Goal: Task Accomplishment & Management: Manage account settings

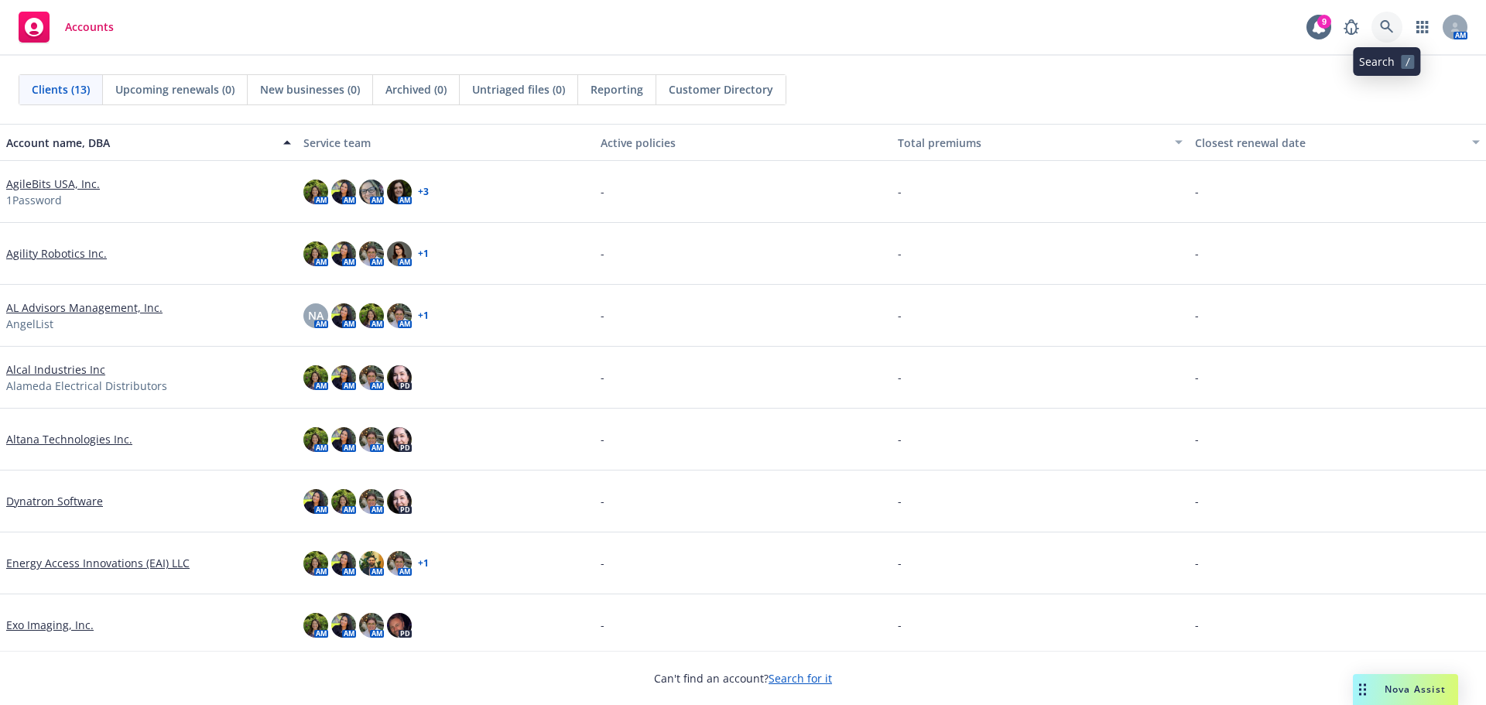
click at [1385, 26] on icon at bounding box center [1387, 27] width 14 height 14
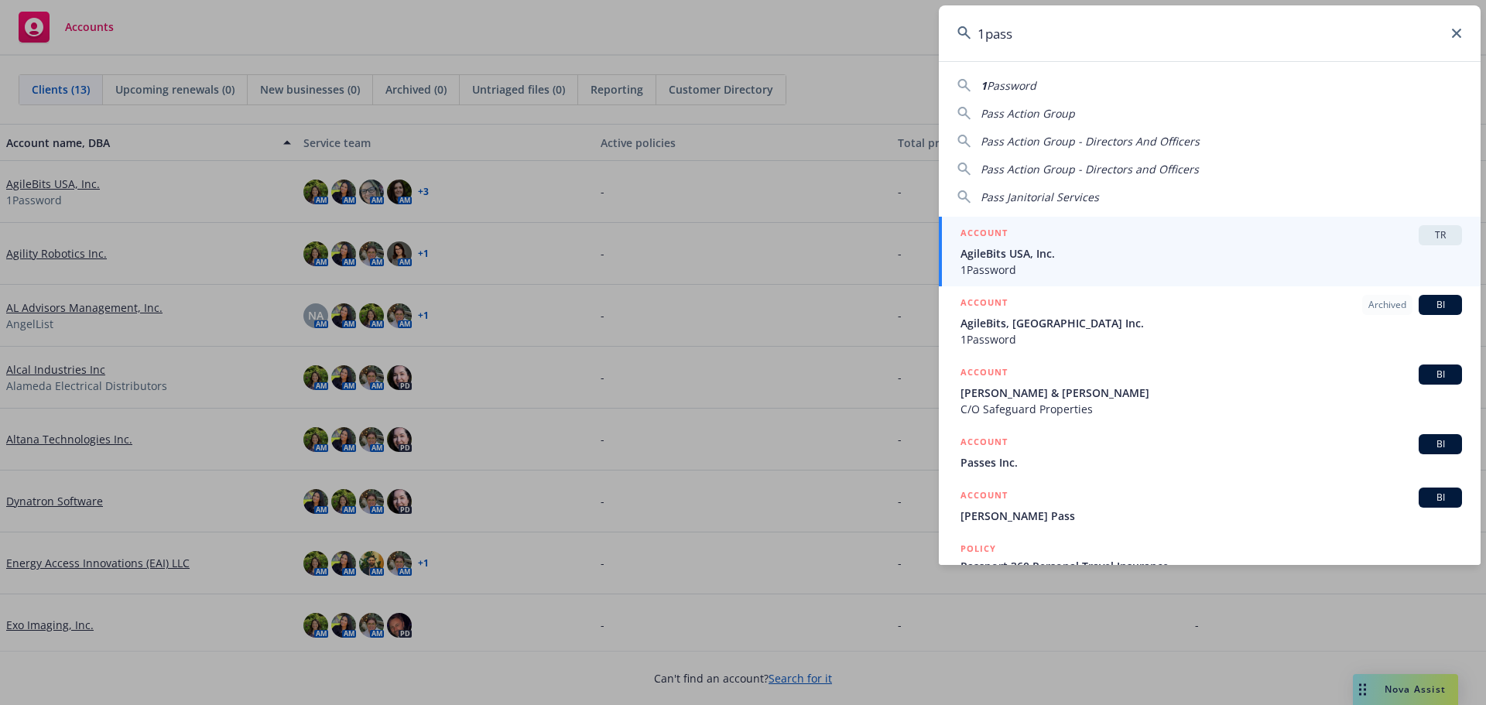
type input "1pass"
click at [1053, 248] on span "AgileBits USA, Inc." at bounding box center [1212, 253] width 502 height 16
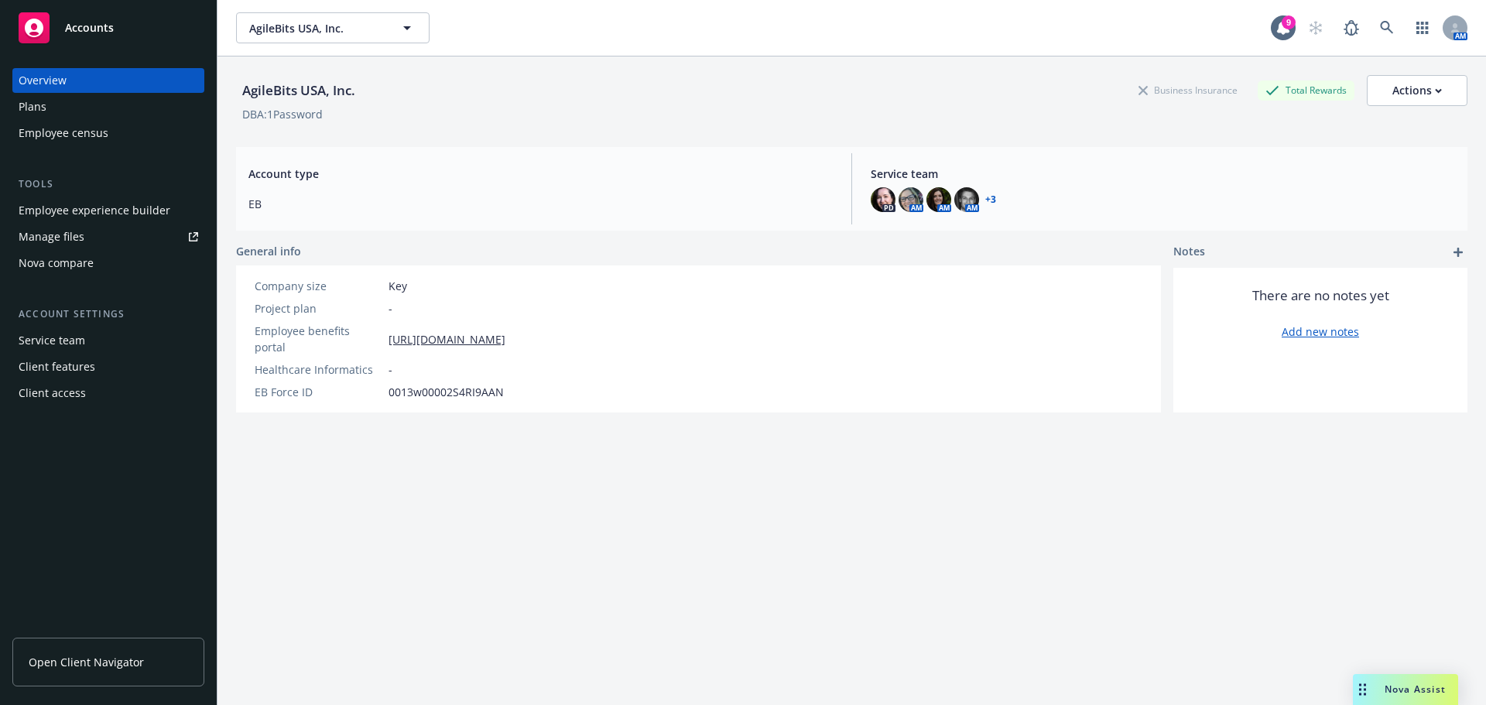
click at [57, 401] on div "Client access" at bounding box center [52, 393] width 67 height 25
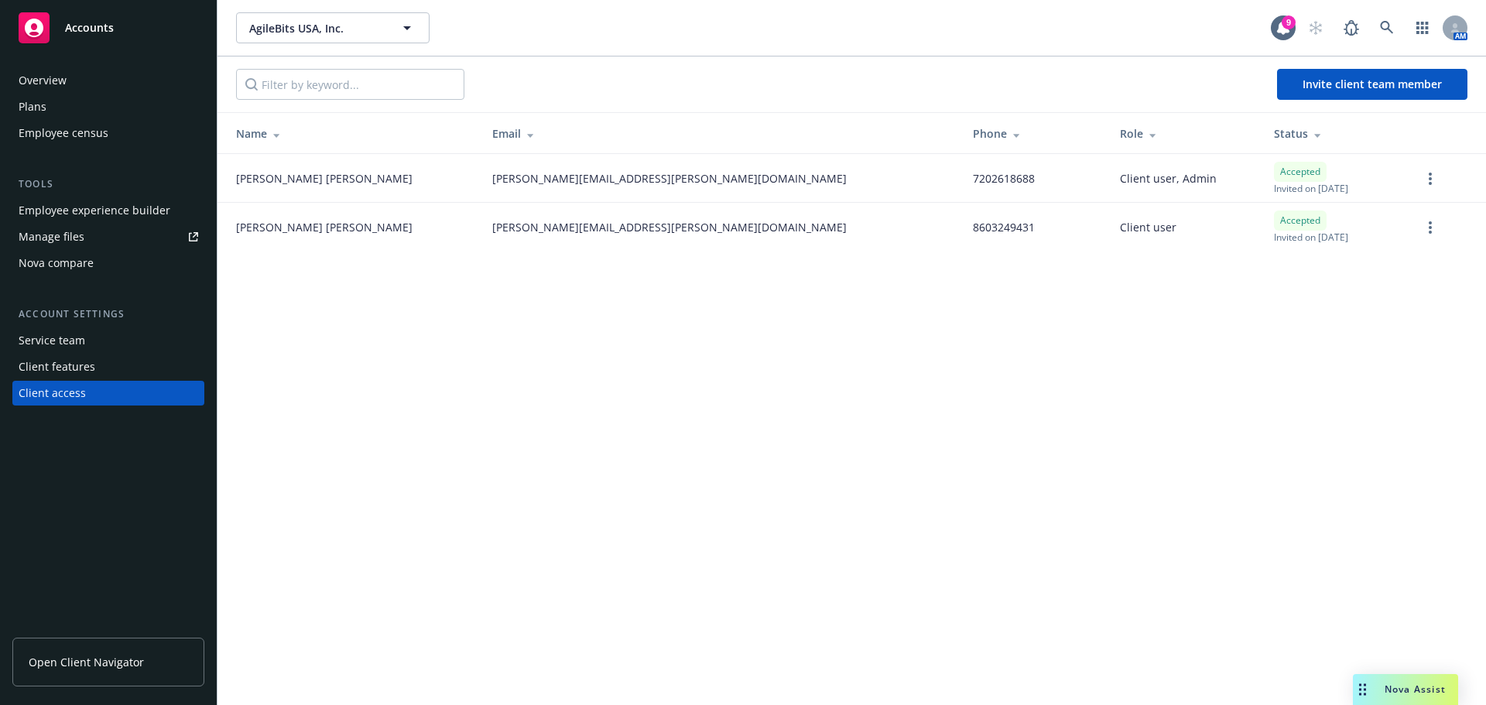
click at [80, 663] on span "Open Client Navigator" at bounding box center [86, 662] width 115 height 16
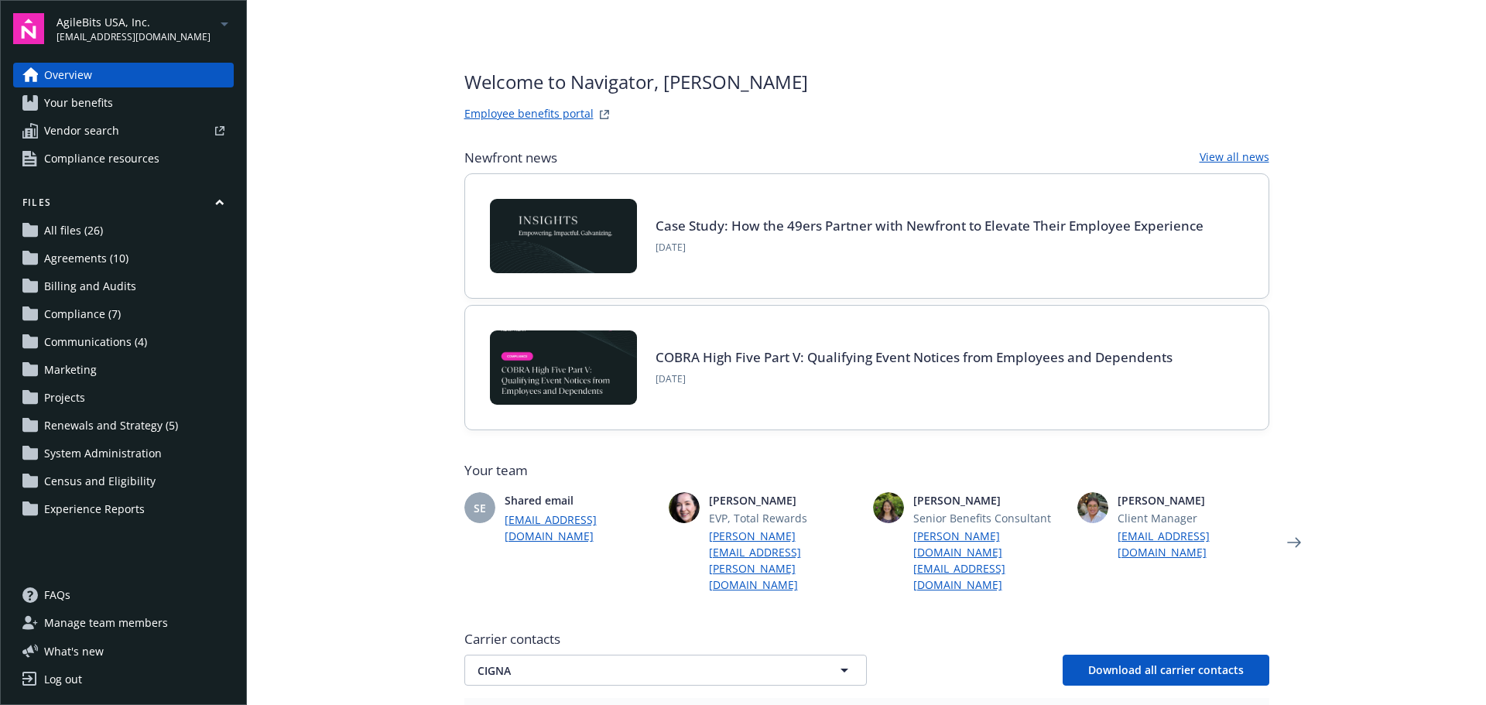
click at [111, 255] on span "Agreements (10)" at bounding box center [86, 258] width 84 height 25
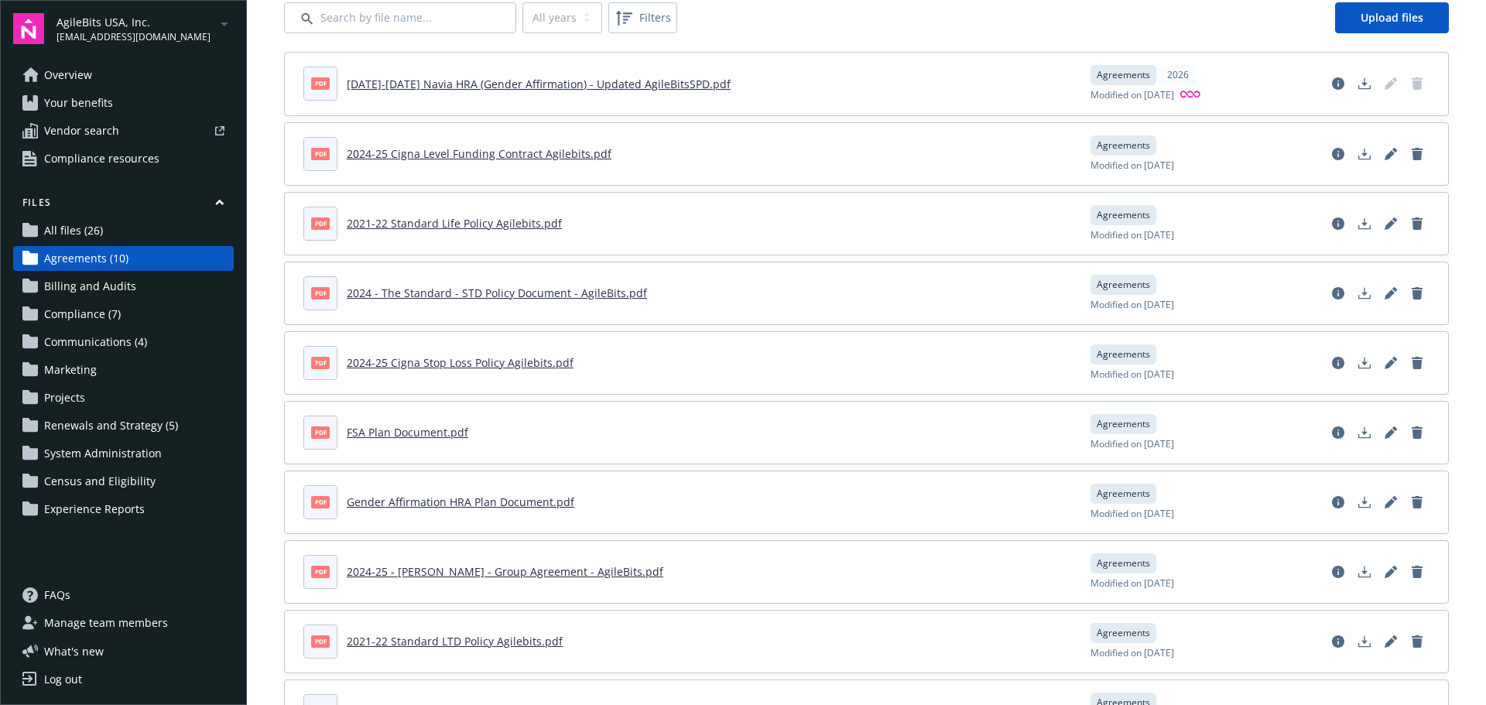
scroll to position [155, 0]
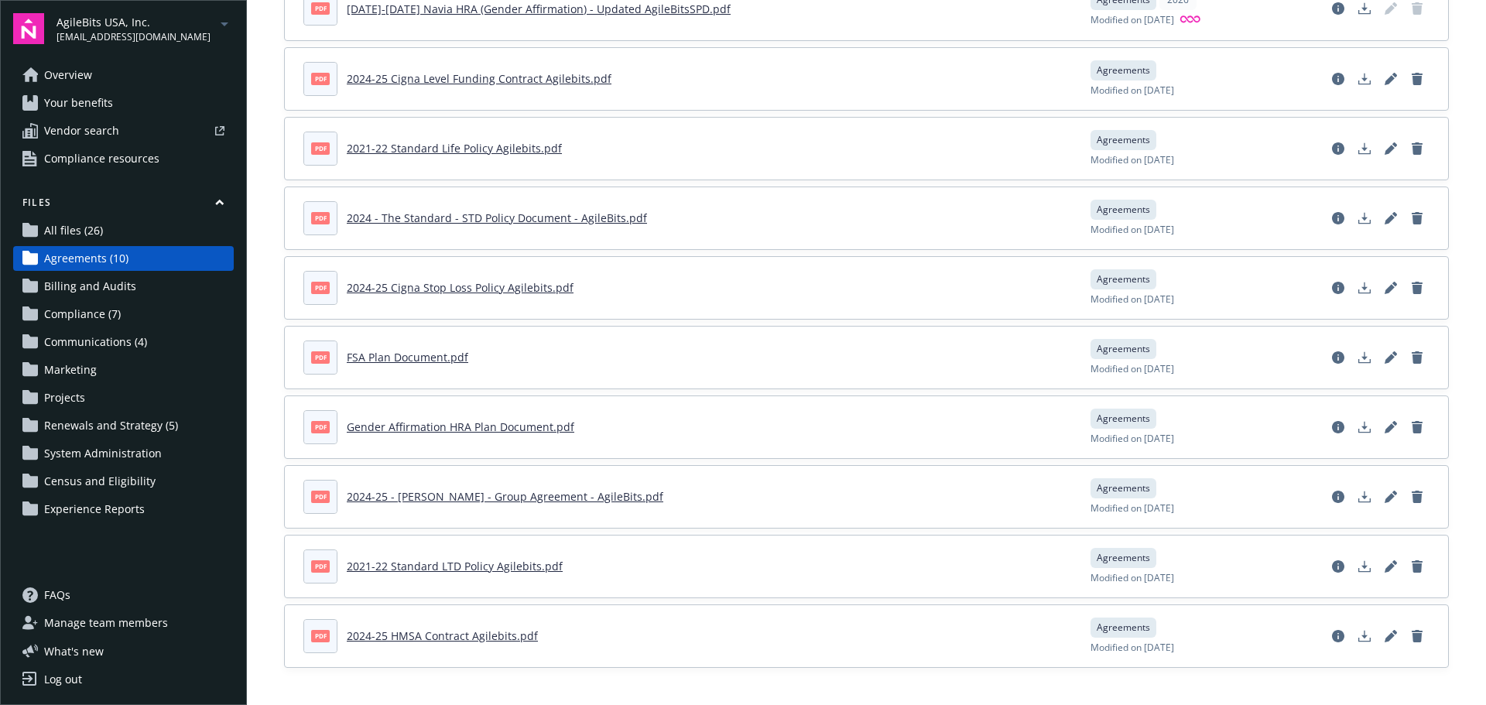
click at [92, 394] on link "Projects" at bounding box center [123, 397] width 221 height 25
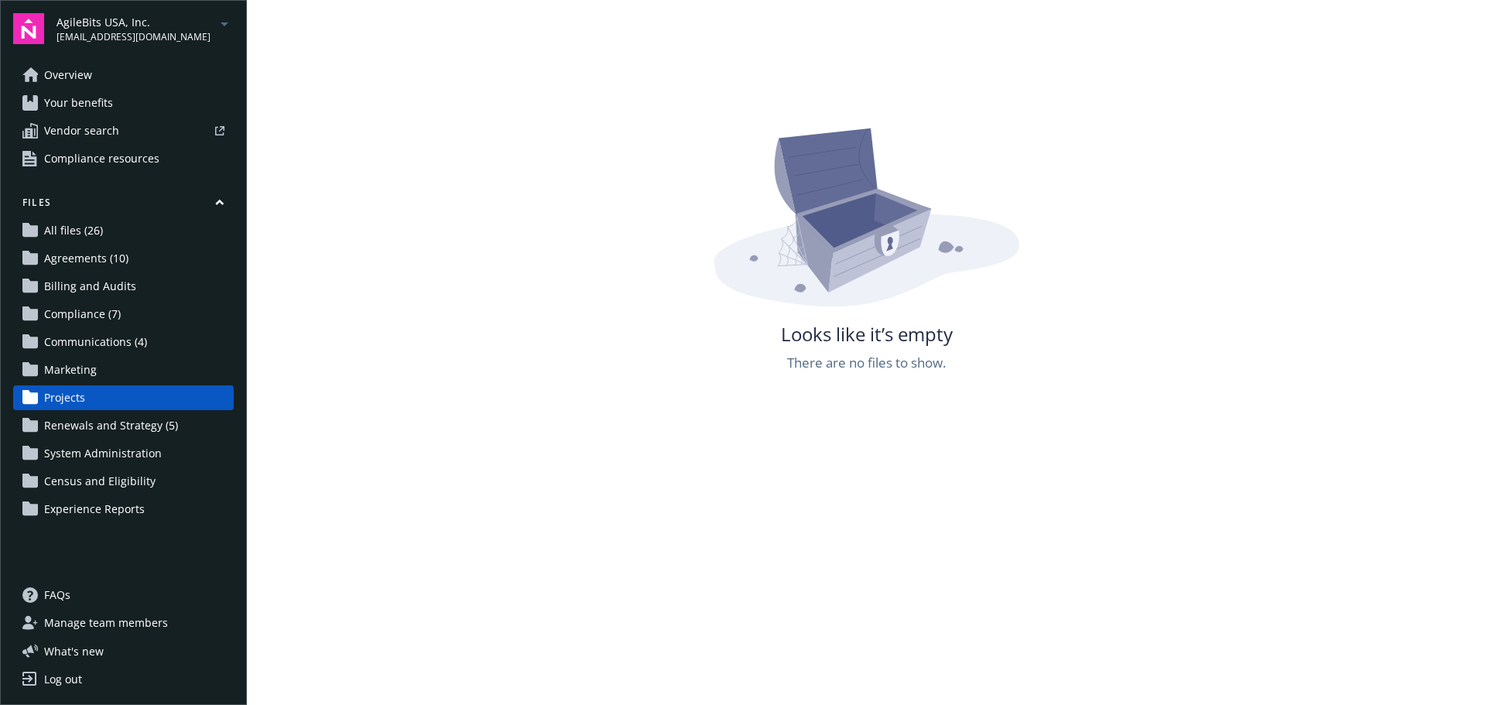
drag, startPoint x: 92, startPoint y: 394, endPoint x: 387, endPoint y: 366, distance: 296.2
click at [387, 366] on div "Looks like it’s empty There are no files to show." at bounding box center [866, 477] width 1165 height 705
click at [81, 339] on span "Communications (4)" at bounding box center [95, 342] width 103 height 25
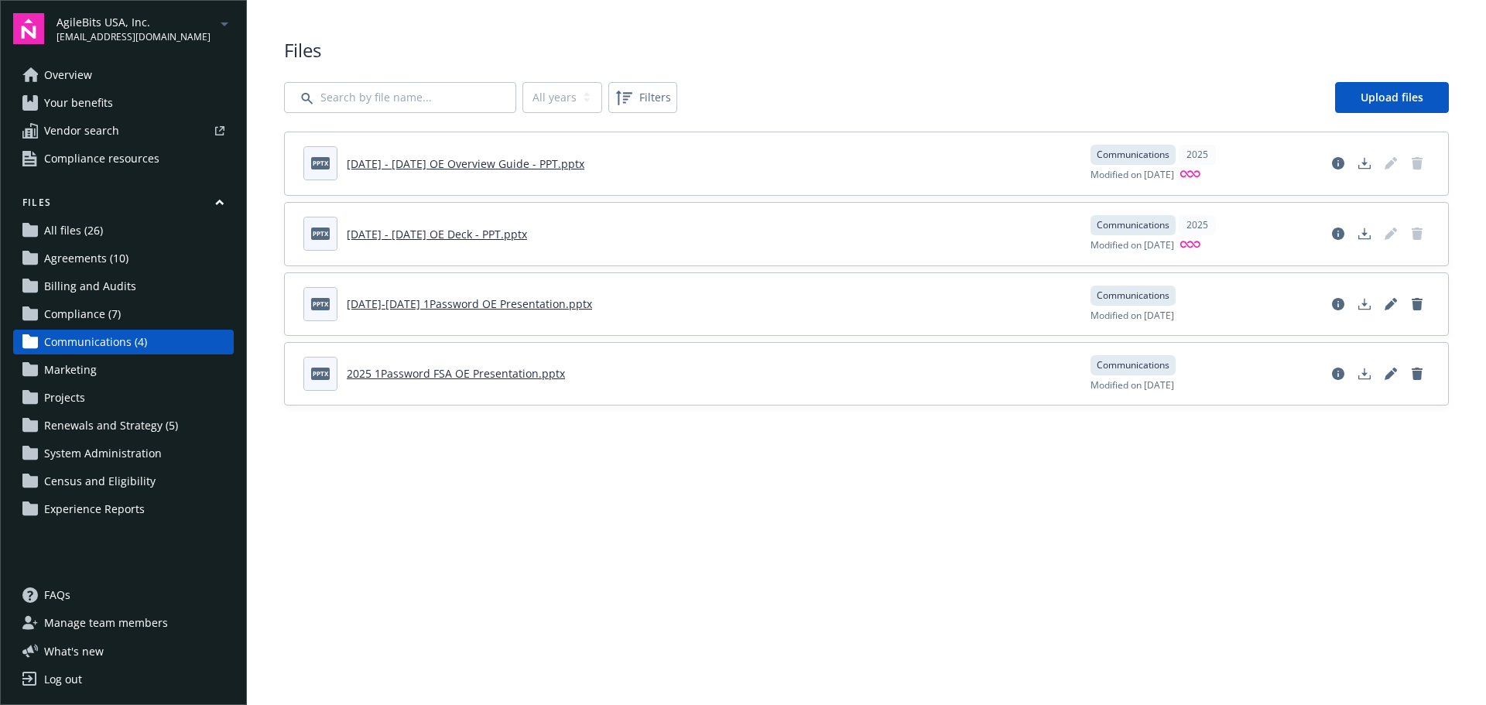
click at [95, 318] on span "Compliance (7)" at bounding box center [82, 314] width 77 height 25
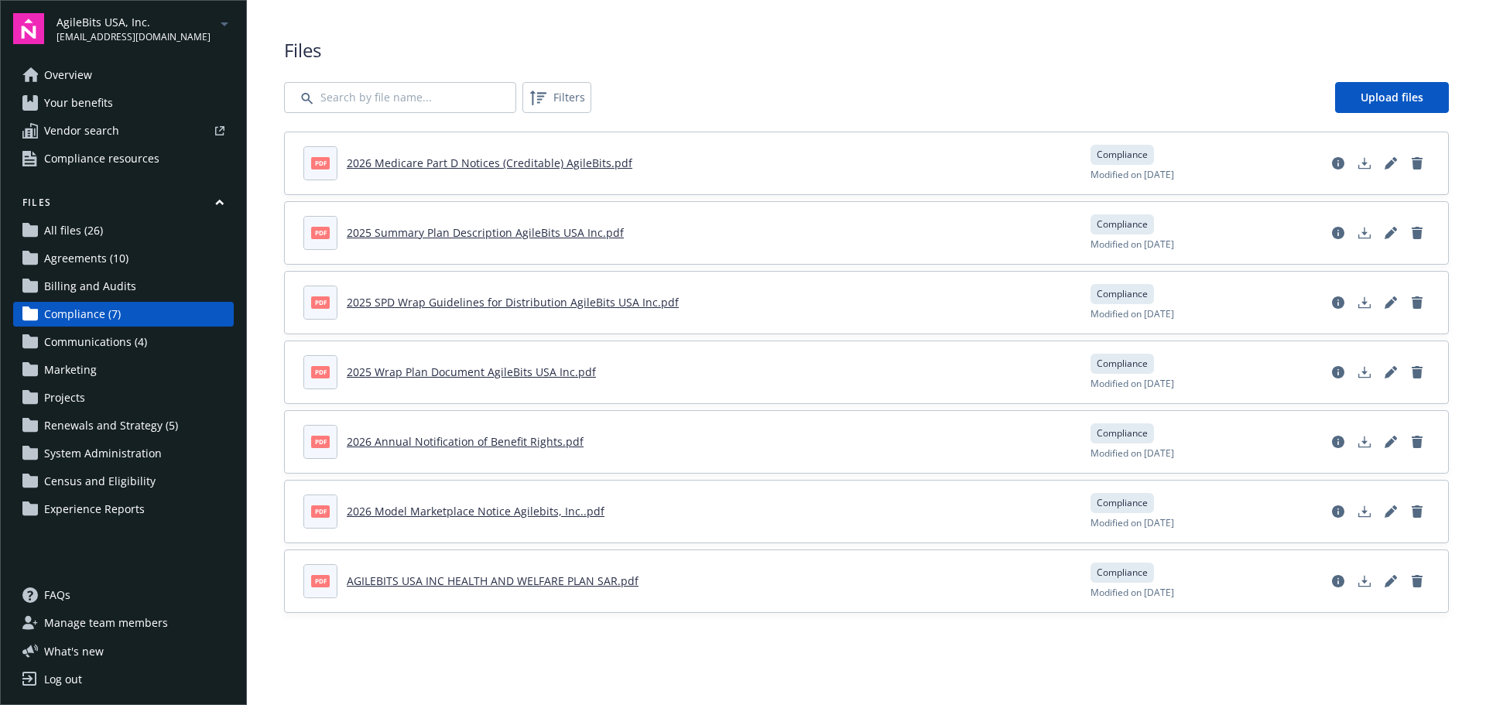
click at [100, 292] on span "Billing and Audits" at bounding box center [90, 286] width 92 height 25
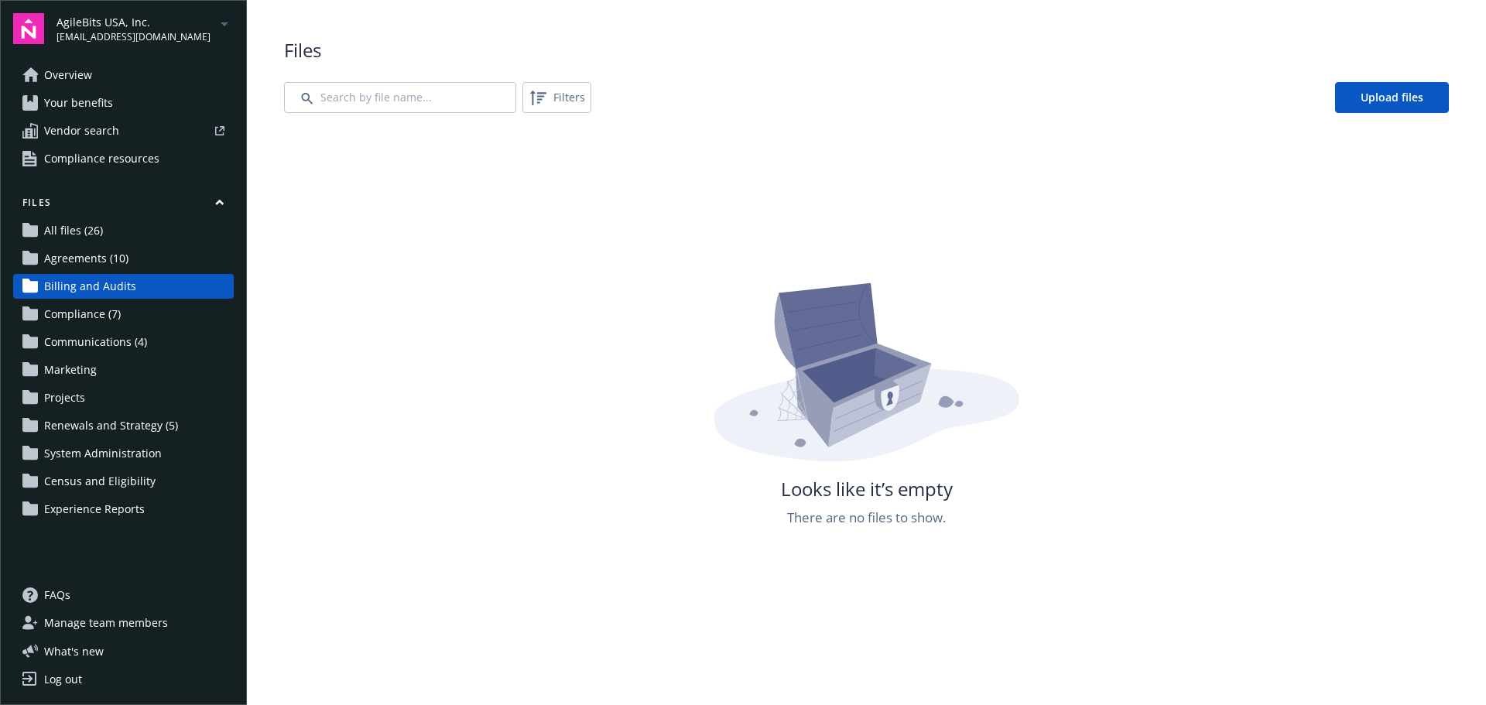
click at [95, 257] on span "Agreements (10)" at bounding box center [86, 258] width 84 height 25
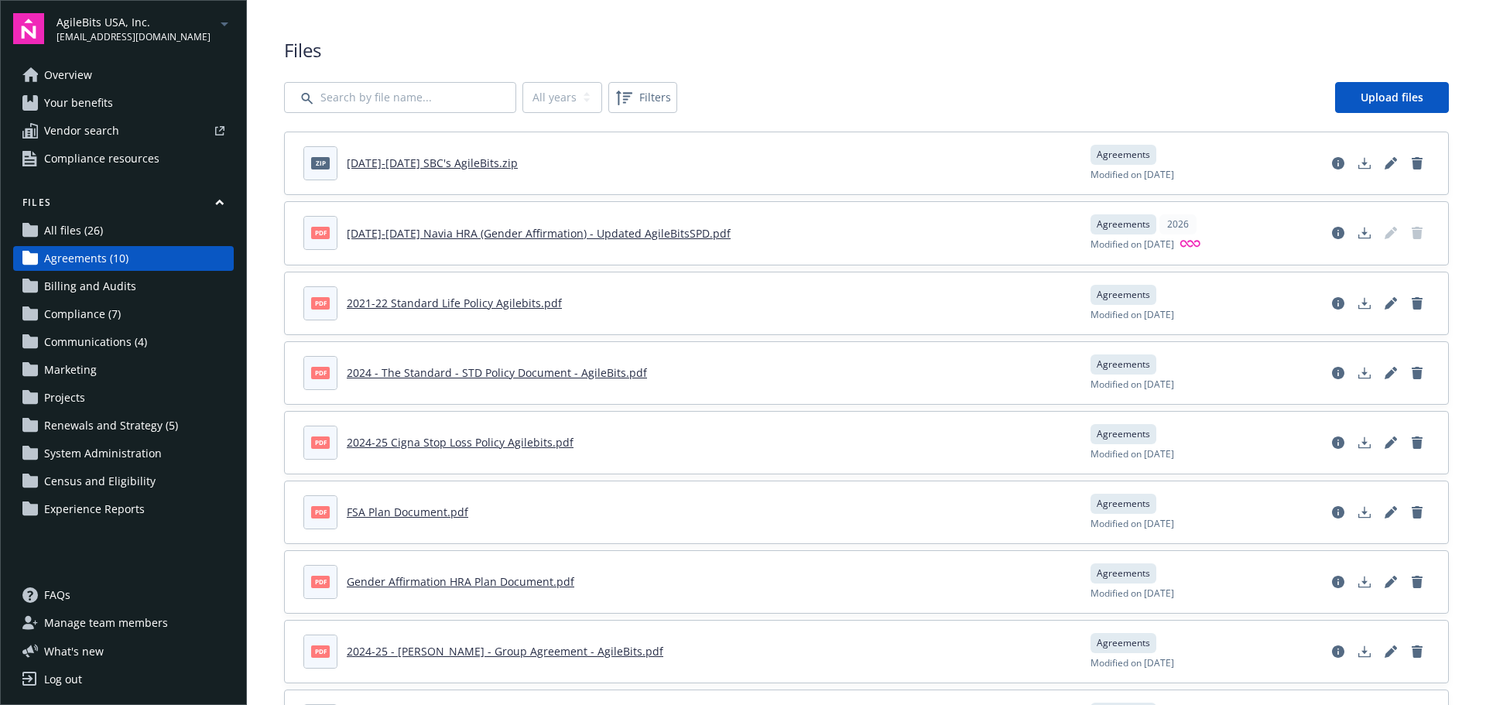
click at [434, 161] on link "2025-2026 SBC's AgileBits.zip" at bounding box center [432, 163] width 171 height 15
click at [122, 348] on span "Communications (4)" at bounding box center [95, 342] width 103 height 25
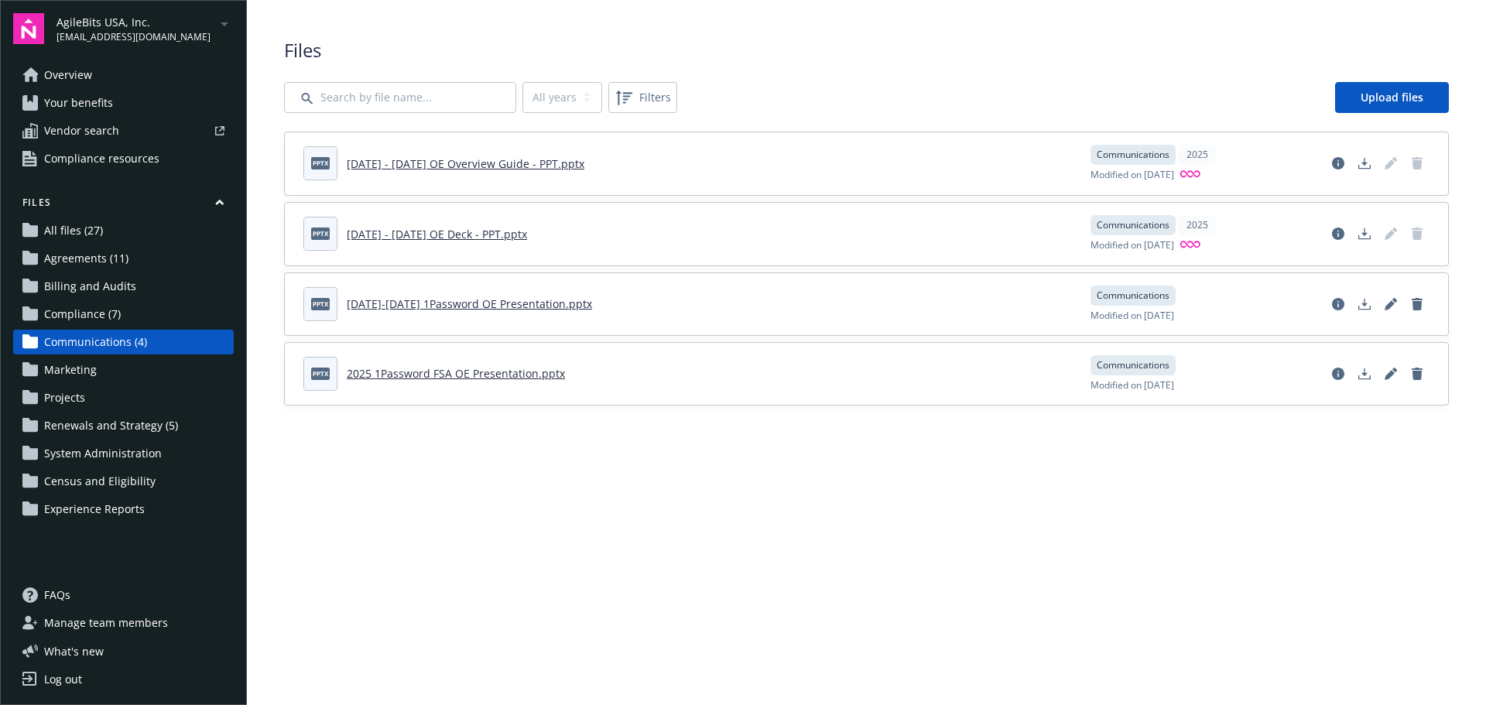
click at [150, 435] on span "Renewals and Strategy (5)" at bounding box center [111, 425] width 134 height 25
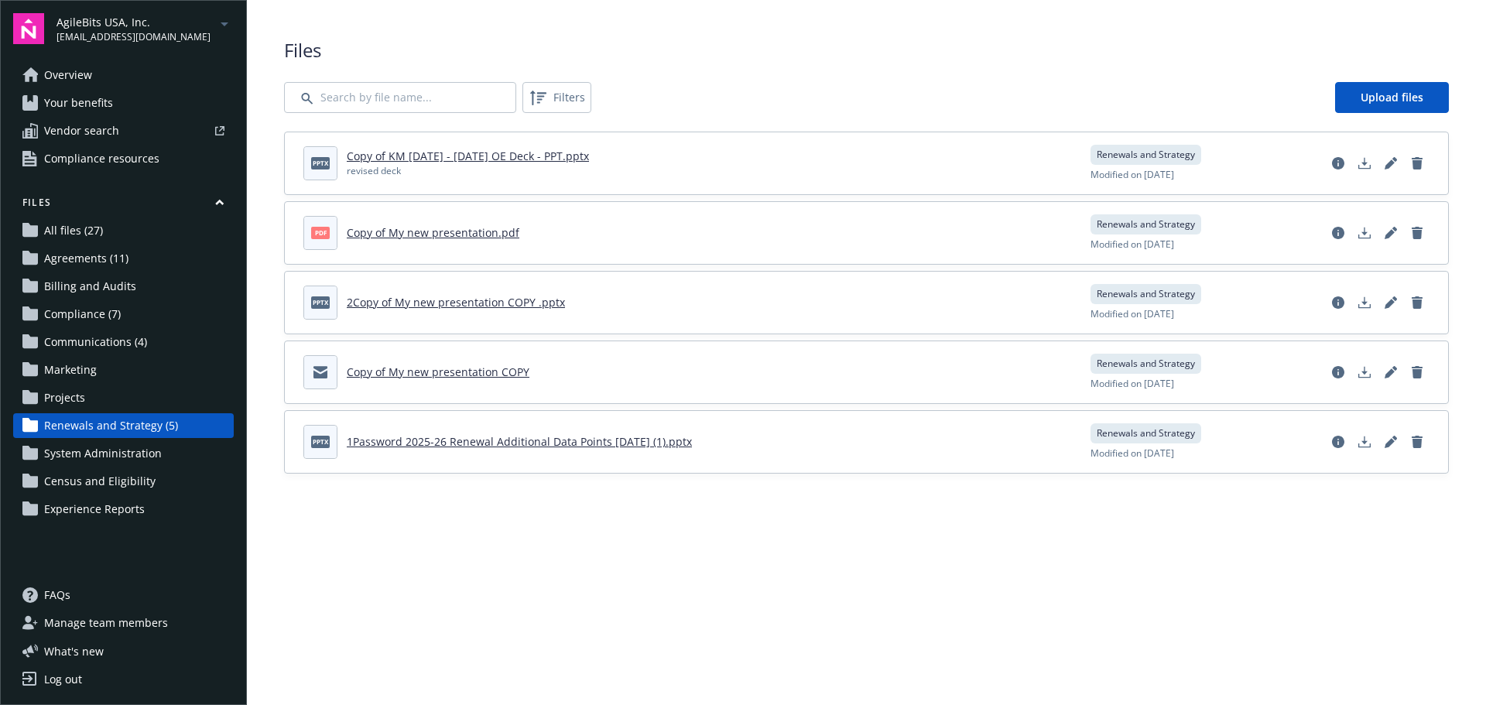
click at [125, 339] on span "Communications (4)" at bounding box center [95, 342] width 103 height 25
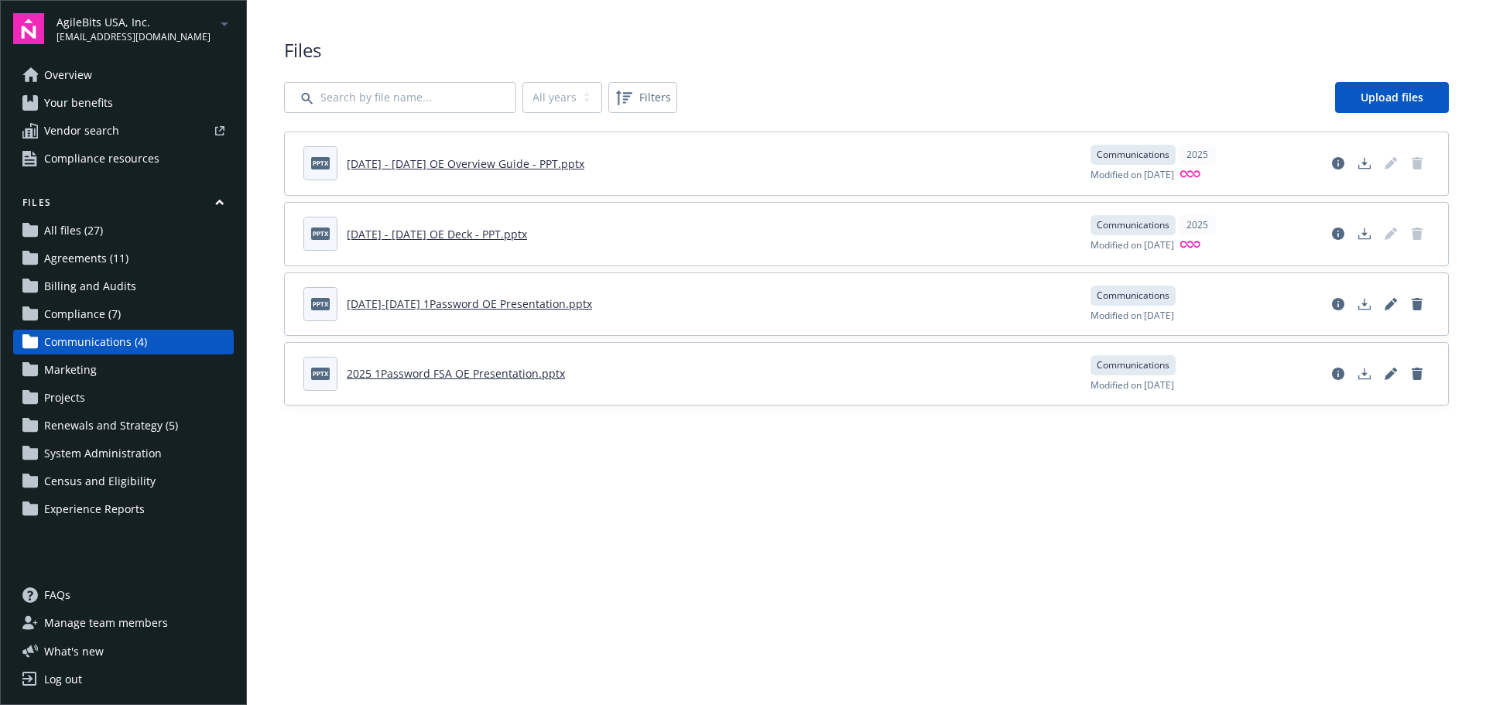
click at [108, 259] on span "Agreements (11)" at bounding box center [86, 258] width 84 height 25
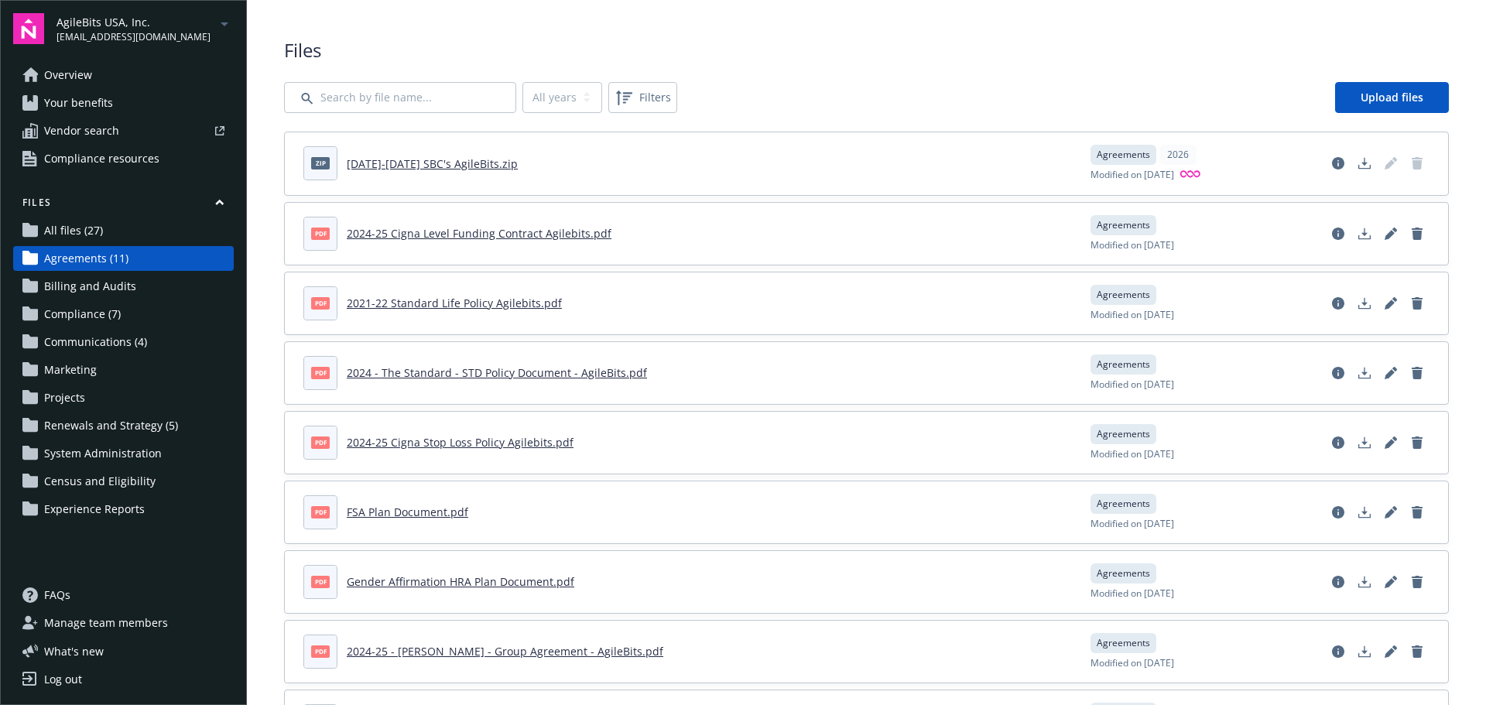
click at [166, 620] on link "Manage team members" at bounding box center [123, 623] width 221 height 25
